Goal: Transaction & Acquisition: Purchase product/service

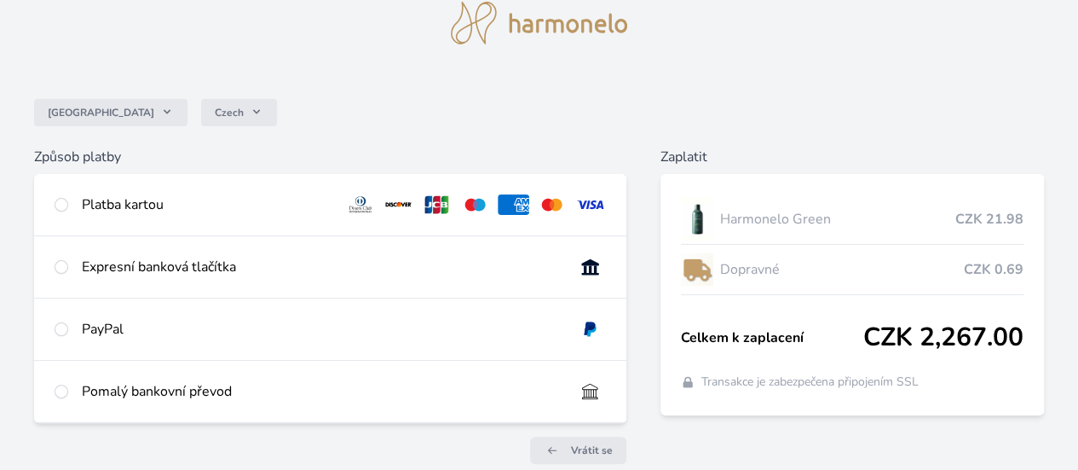
scroll to position [67, 0]
click at [68, 199] on input "radio" at bounding box center [62, 204] width 14 height 14
radio input "true"
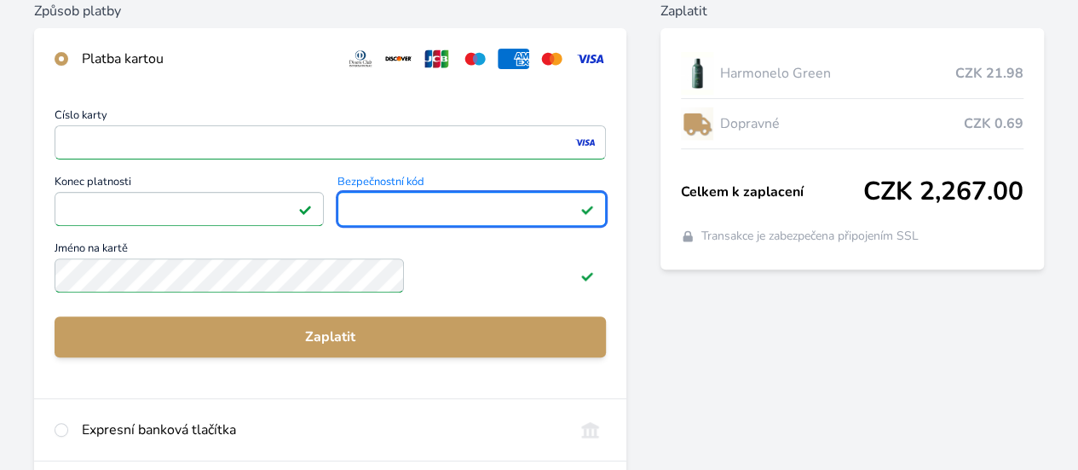
scroll to position [213, 0]
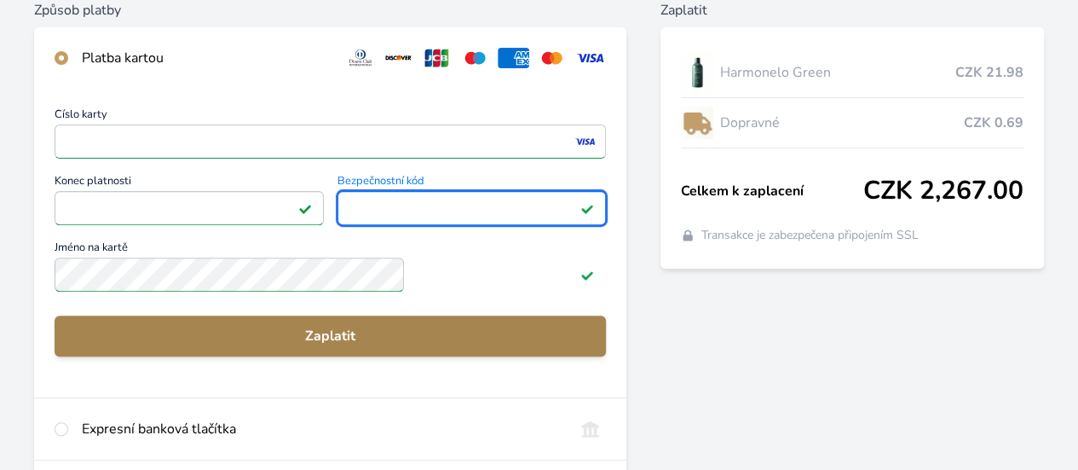
click at [390, 346] on span "Zaplatit" at bounding box center [330, 336] width 524 height 20
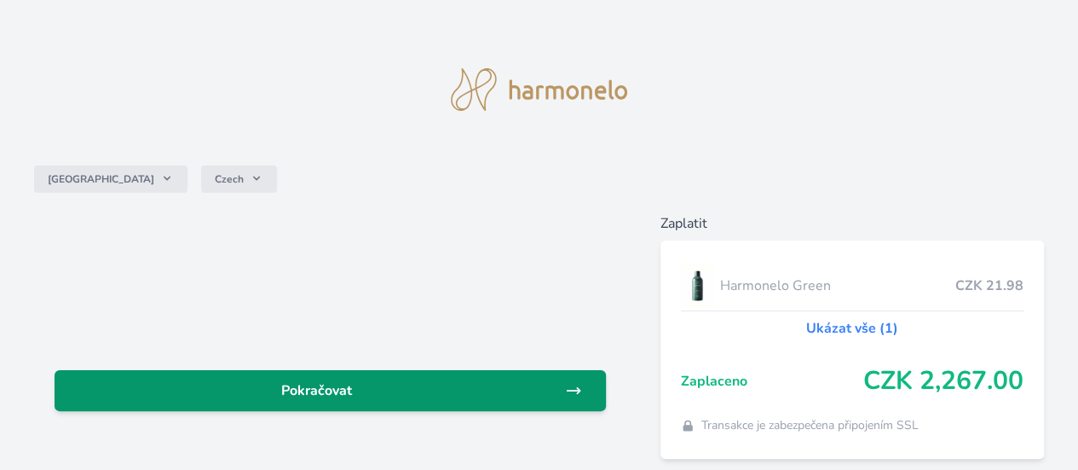
click at [377, 382] on span "Pokračovat" at bounding box center [316, 390] width 497 height 20
